Goal: Check status: Check status

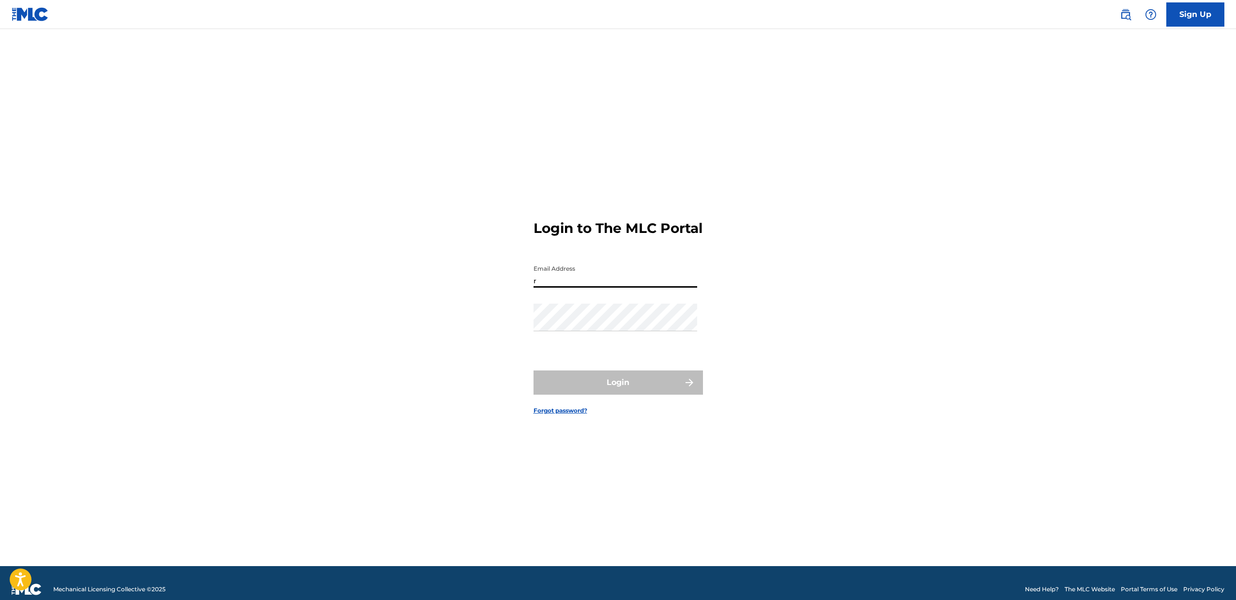
type input "[EMAIL_ADDRESS][DOMAIN_NAME]"
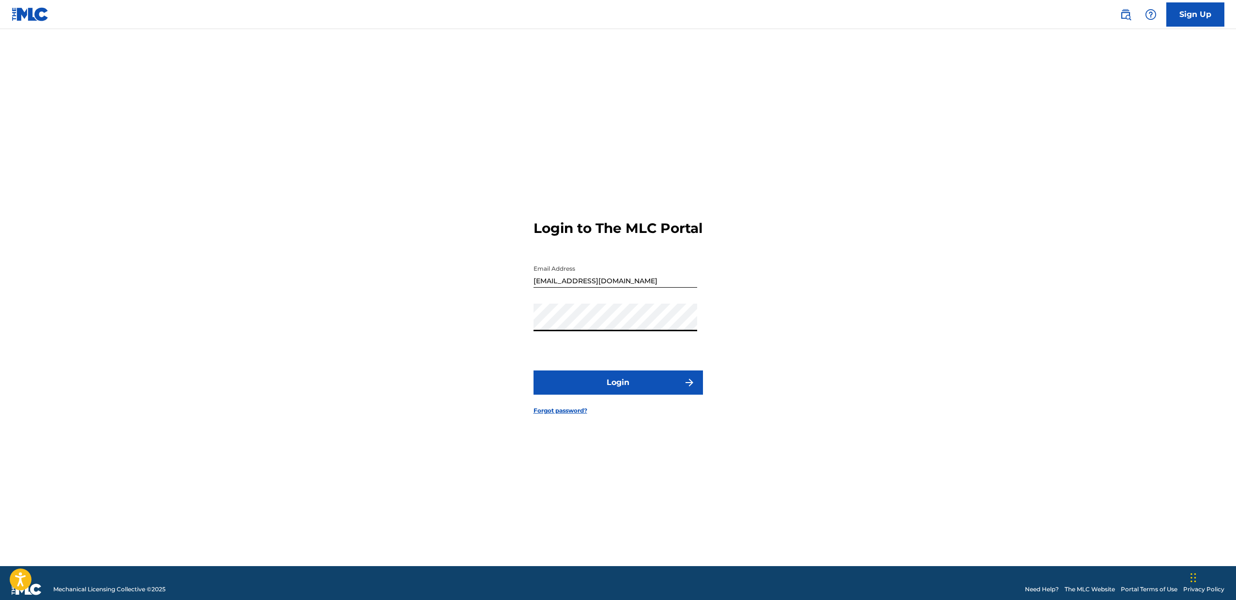
click at [533, 370] on button "Login" at bounding box center [617, 382] width 169 height 24
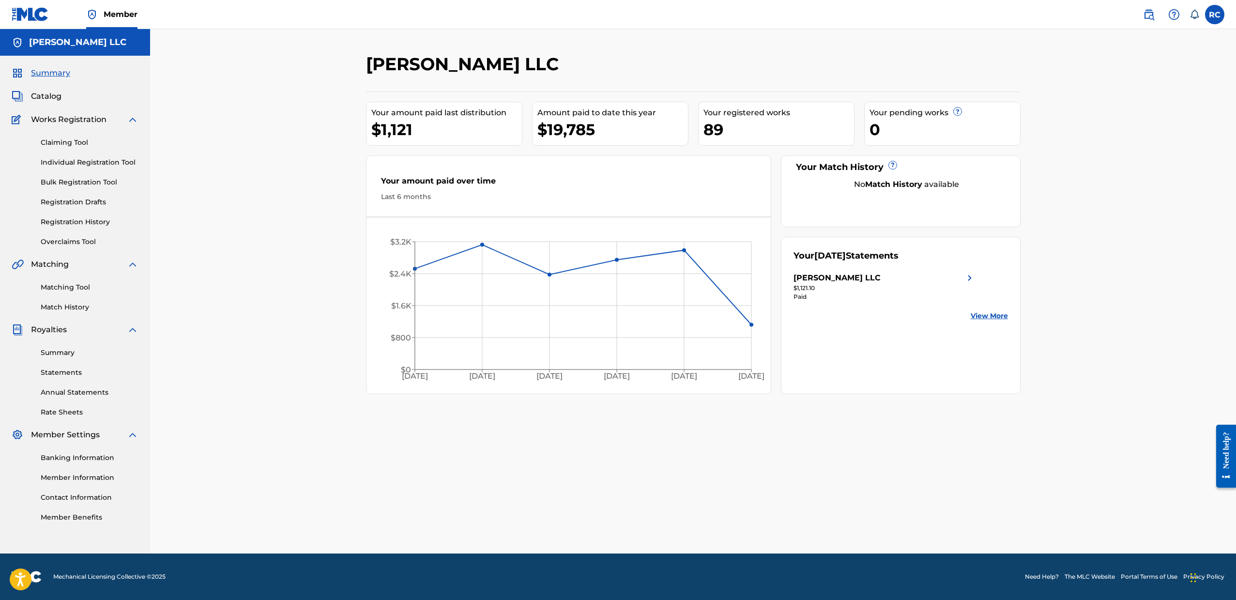
click at [82, 223] on link "Registration History" at bounding box center [90, 222] width 98 height 10
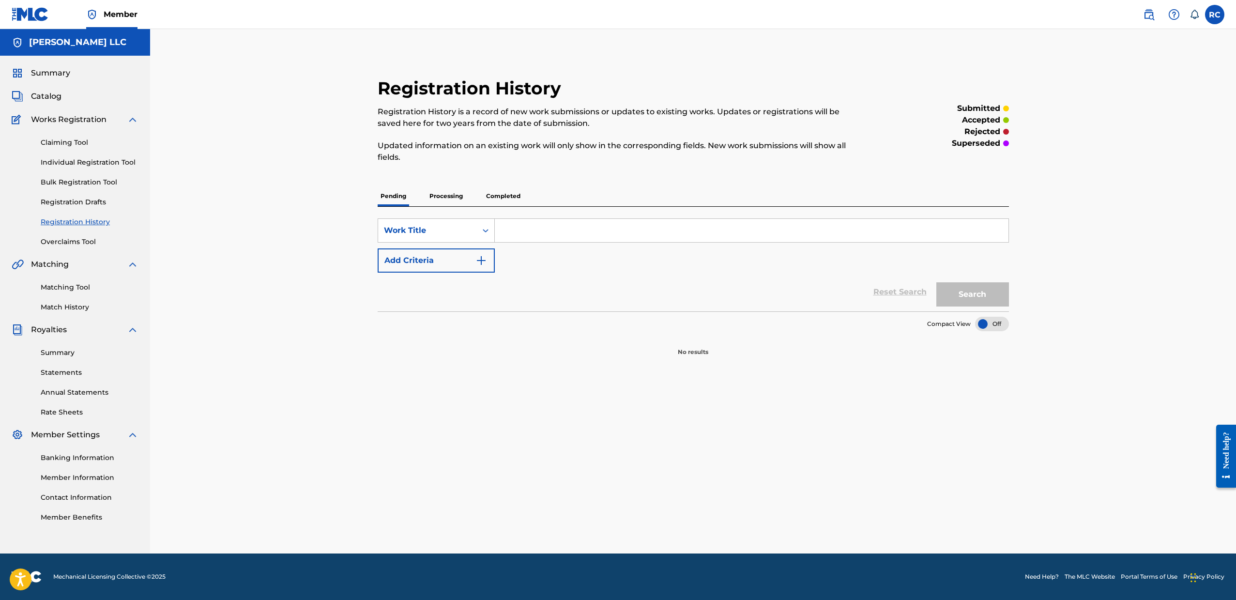
click at [457, 196] on p "Processing" at bounding box center [445, 196] width 39 height 20
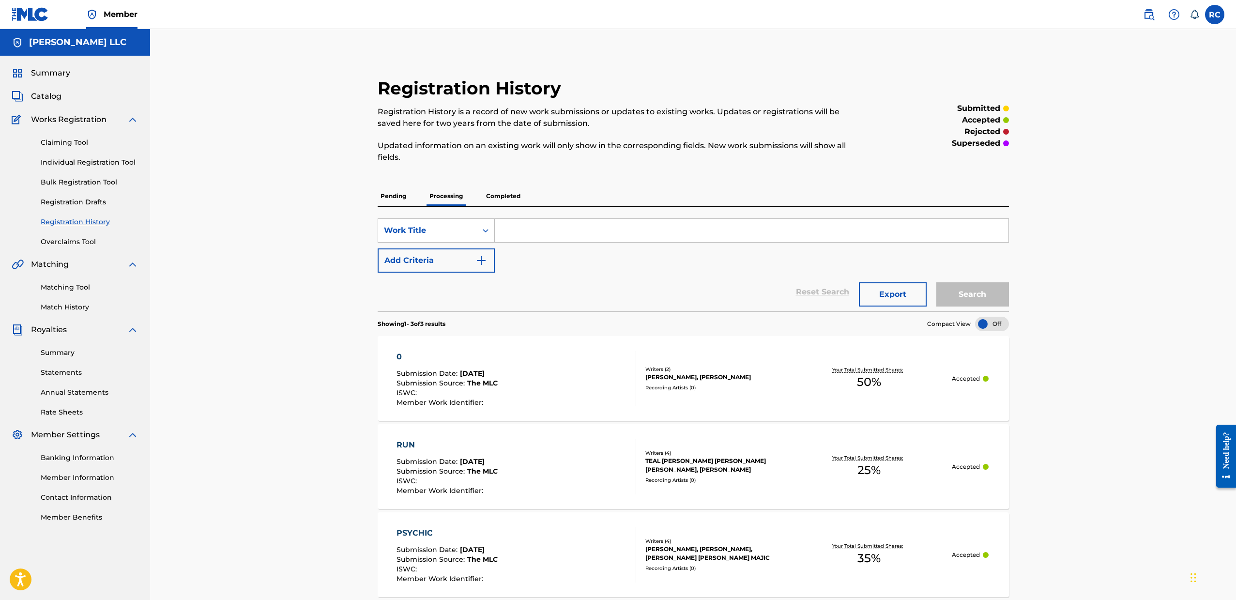
click at [488, 195] on p "Completed" at bounding box center [503, 196] width 40 height 20
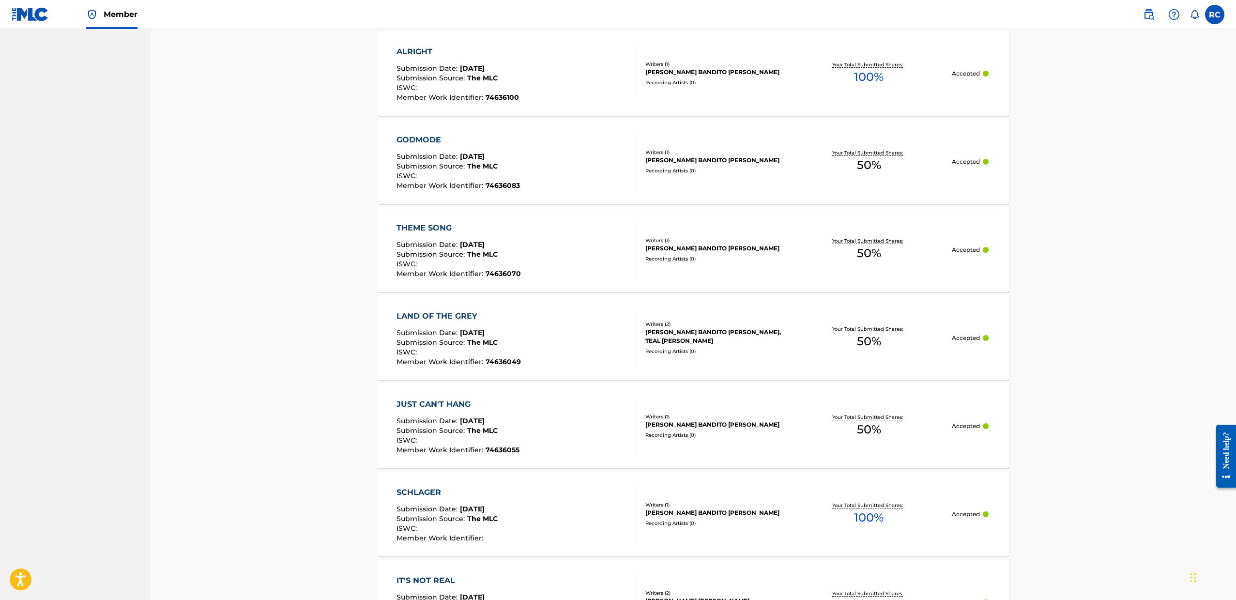
scroll to position [512, 0]
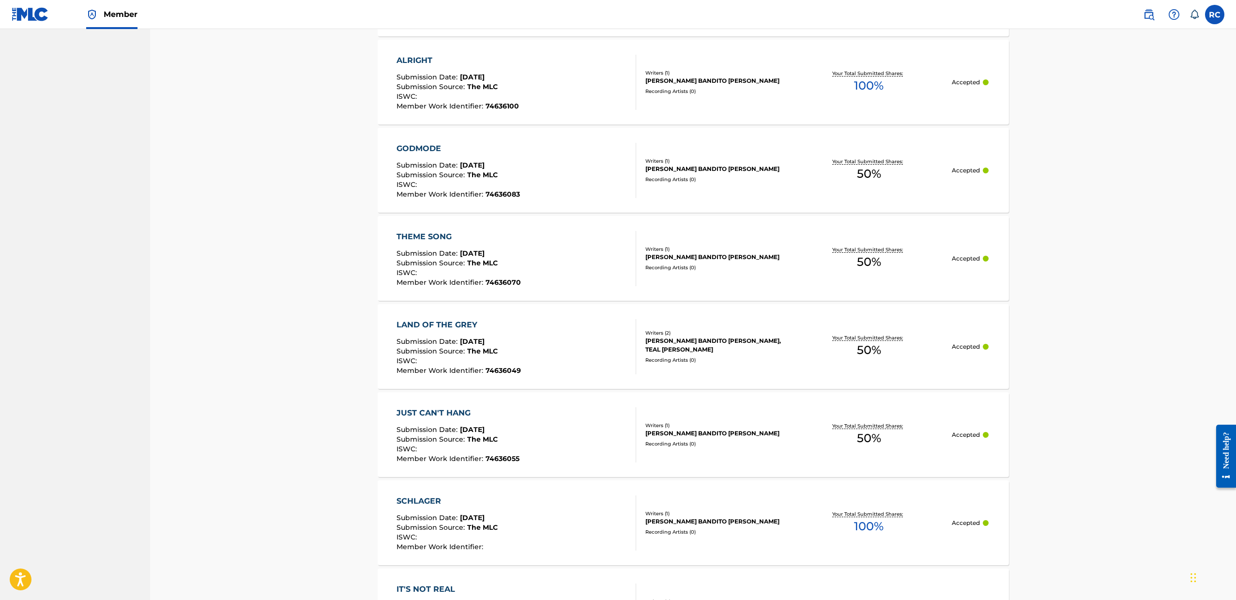
click at [512, 187] on div "ISWC :" at bounding box center [457, 186] width 123 height 10
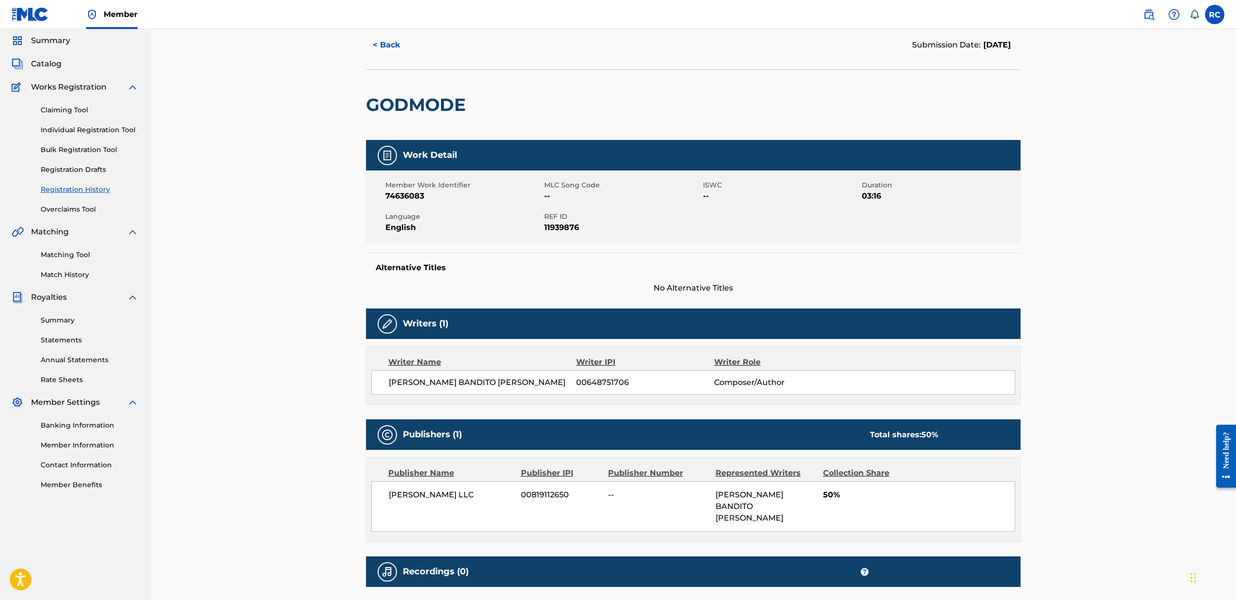
scroll to position [28, 0]
